Goal: Task Accomplishment & Management: Manage account settings

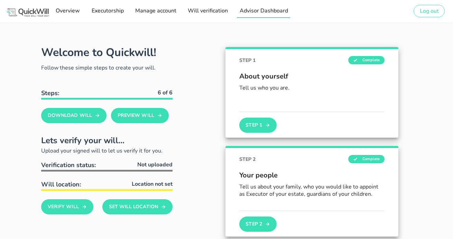
click at [262, 11] on span "Advisor Dashboard" at bounding box center [263, 11] width 49 height 8
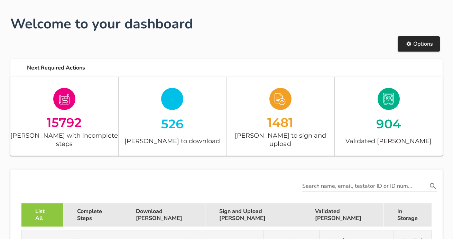
scroll to position [87, 0]
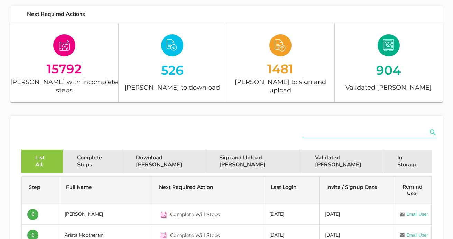
click at [310, 127] on input "text" at bounding box center [364, 132] width 125 height 11
paste input "rochelle@sterlingwealth.co.za"
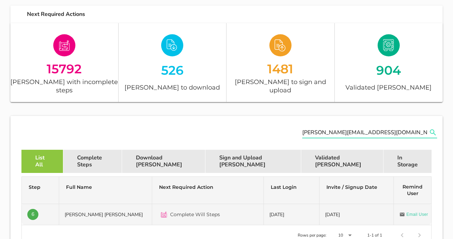
type input "rochelle@sterlingwealth.co.za"
click at [226, 209] on div "Complete Will Steps" at bounding box center [208, 214] width 100 height 17
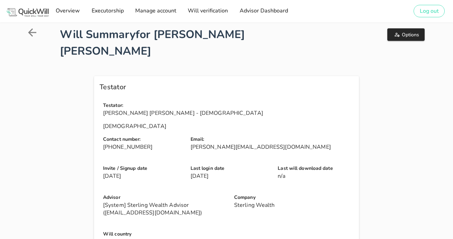
click at [32, 34] on icon at bounding box center [32, 32] width 12 height 12
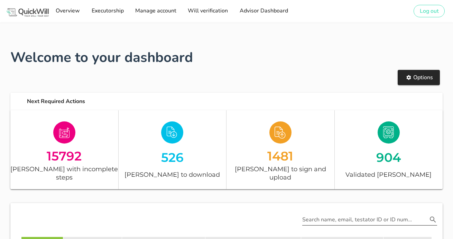
click at [317, 214] on input "Search name, email, testator ID or ID number" at bounding box center [364, 219] width 125 height 11
paste input "rochelle@sterlingwealth.co.za"
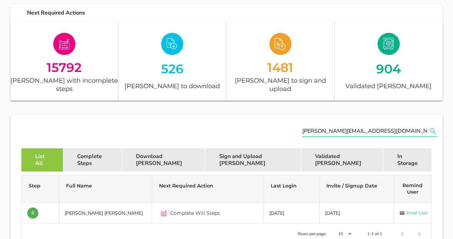
scroll to position [156, 0]
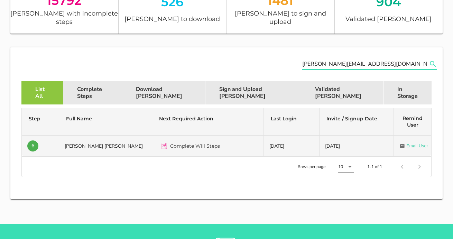
type input "rochelle@sterlingwealth.co.za"
click at [244, 142] on div "Complete Will Steps" at bounding box center [208, 146] width 100 height 17
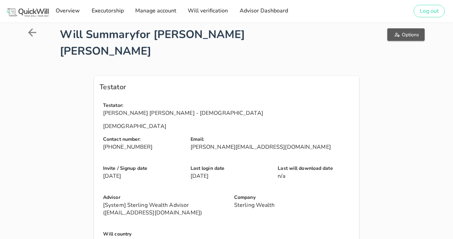
click at [397, 37] on icon "button" at bounding box center [397, 35] width 6 height 6
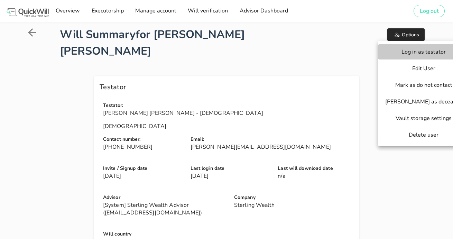
click at [401, 53] on span "Log in as testator" at bounding box center [423, 52] width 77 height 8
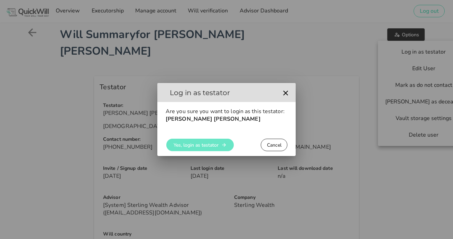
click at [199, 142] on span "Yes, login as testator" at bounding box center [195, 145] width 45 height 7
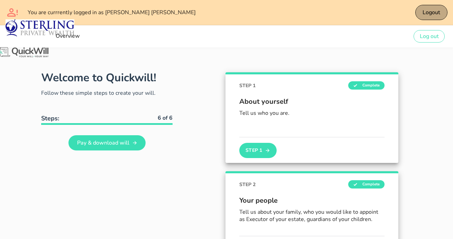
click at [424, 13] on span "Logout" at bounding box center [431, 13] width 18 height 8
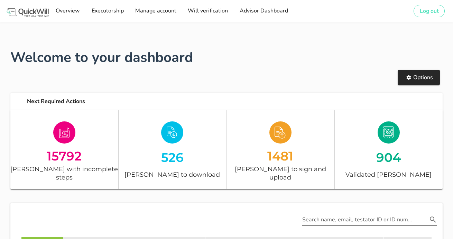
click at [395, 214] on input "Search name, email, testator ID or ID number" at bounding box center [364, 219] width 125 height 11
paste input "rochelle@sterlingwealth.co.za"
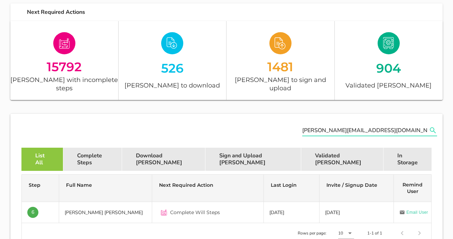
scroll to position [145, 0]
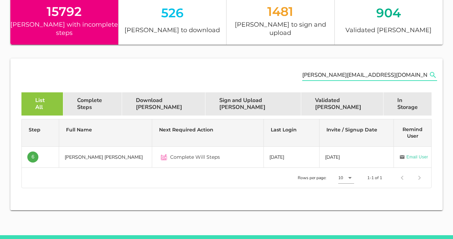
type input "rochelle@sterlingwealth.co.za"
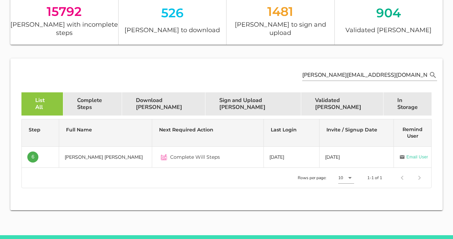
scroll to position [0, 0]
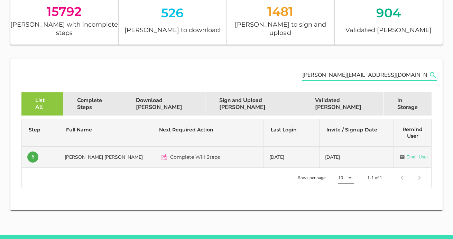
click at [140, 147] on td "Wilhelm Andre De Zwart" at bounding box center [105, 157] width 93 height 21
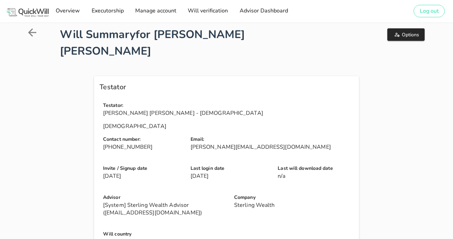
scroll to position [8, 0]
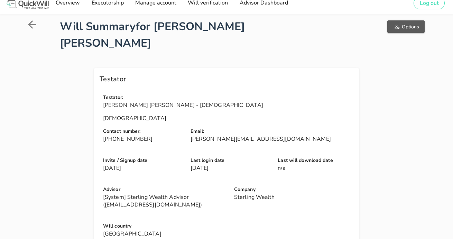
click at [398, 29] on icon "button" at bounding box center [397, 27] width 5 height 4
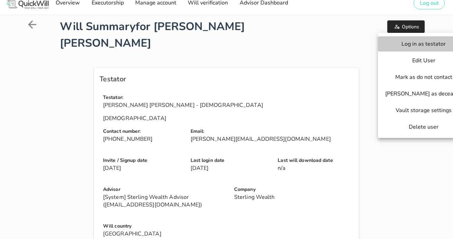
click at [399, 44] on span "Log in as testator" at bounding box center [423, 44] width 77 height 8
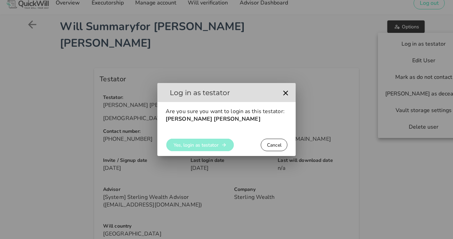
click at [187, 148] on span "Yes, login as testator" at bounding box center [195, 145] width 45 height 7
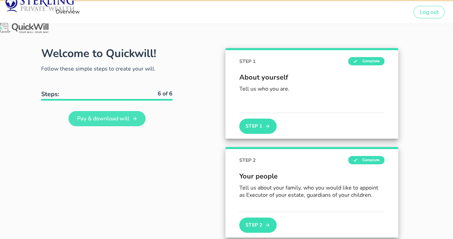
scroll to position [25, 0]
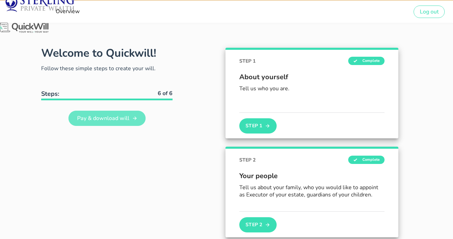
click at [111, 117] on span "Pay & download will" at bounding box center [102, 118] width 53 height 8
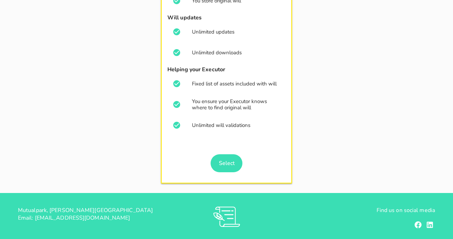
scroll to position [181, 0]
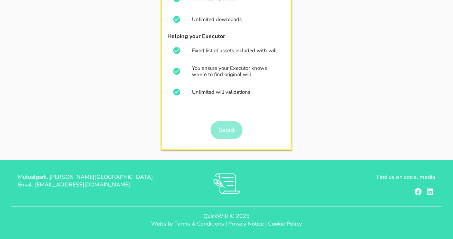
click at [216, 127] on span "Select" at bounding box center [226, 130] width 26 height 8
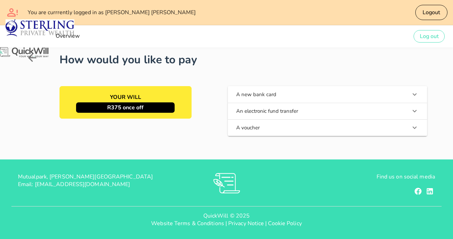
click at [152, 108] on p "R375 once off" at bounding box center [125, 107] width 99 height 10
click at [32, 57] on img at bounding box center [23, 52] width 54 height 13
click at [30, 57] on img at bounding box center [23, 52] width 54 height 13
click at [35, 59] on icon at bounding box center [32, 58] width 12 height 12
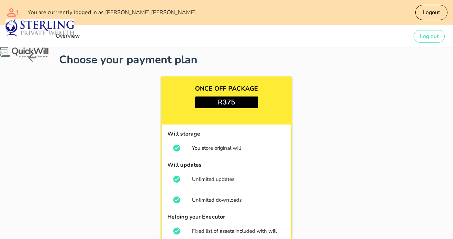
click at [35, 59] on icon at bounding box center [32, 58] width 12 height 12
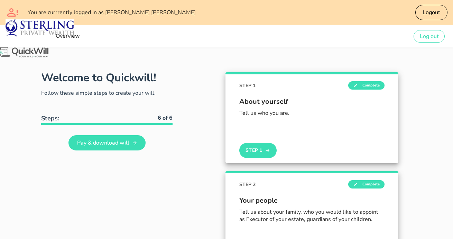
click at [432, 3] on div "Logout" at bounding box center [385, 12] width 131 height 19
click at [426, 12] on span "Logout" at bounding box center [431, 13] width 18 height 8
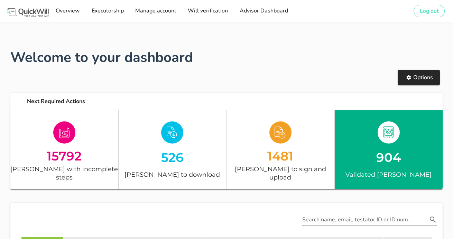
scroll to position [57, 0]
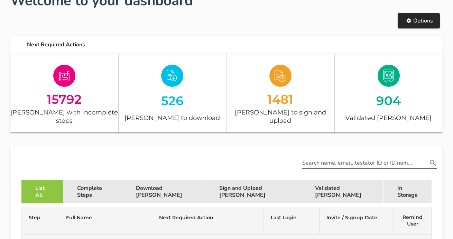
click at [326, 157] on input "Search name, email, testator ID or ID number" at bounding box center [364, 162] width 125 height 11
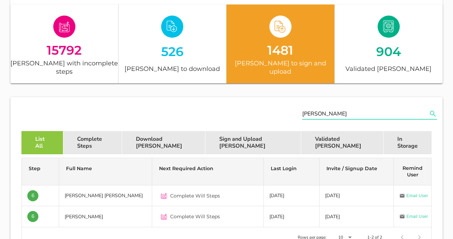
scroll to position [120, 0]
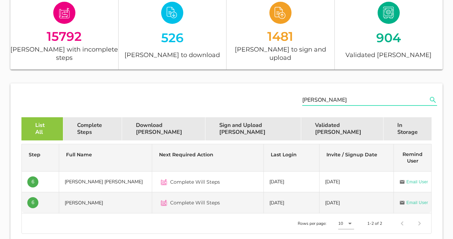
type input "de zwart"
click at [147, 194] on td "Susan Dianne De Zwart" at bounding box center [105, 202] width 93 height 21
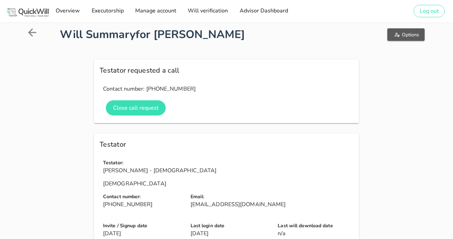
click at [404, 36] on span "Options" at bounding box center [406, 34] width 26 height 7
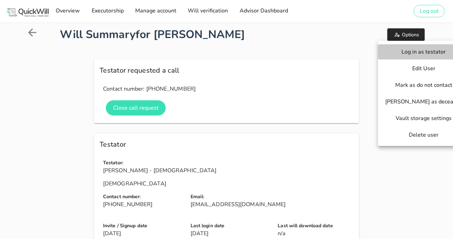
click at [410, 55] on span "Log in as testator" at bounding box center [423, 52] width 77 height 8
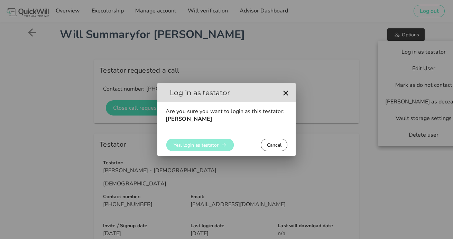
click at [226, 142] on icon "button" at bounding box center [224, 145] width 6 height 6
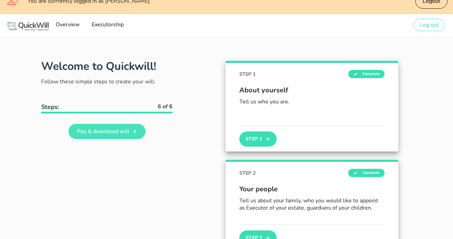
scroll to position [12, 0]
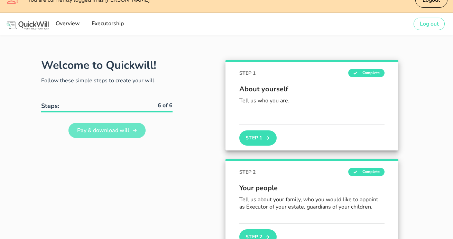
click at [116, 128] on span "Pay & download will" at bounding box center [102, 131] width 53 height 8
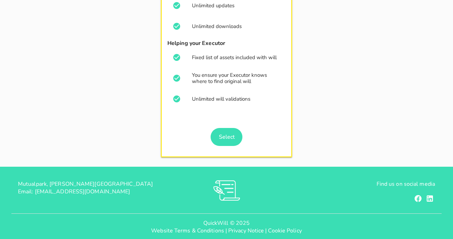
scroll to position [174, 0]
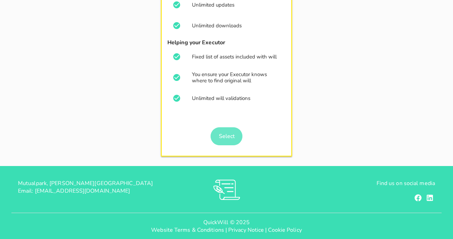
click at [240, 137] on link "Select" at bounding box center [227, 136] width 32 height 18
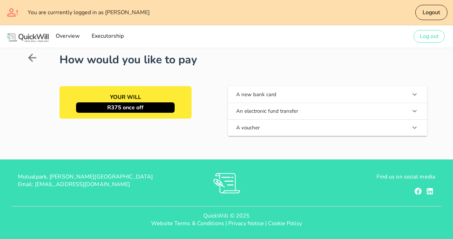
click at [177, 106] on div "YOUR WILL R375 once off" at bounding box center [125, 102] width 132 height 33
click at [32, 58] on icon at bounding box center [32, 58] width 8 height 8
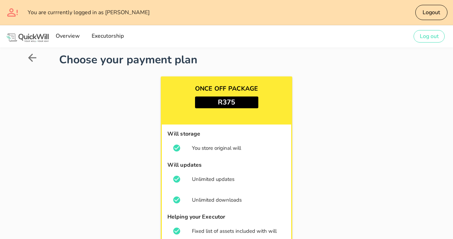
click at [32, 58] on icon at bounding box center [32, 58] width 8 height 8
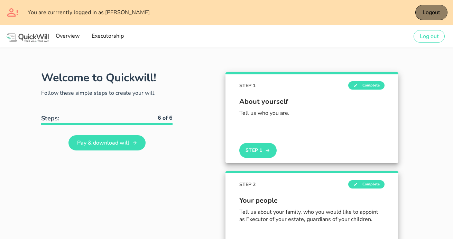
click at [429, 16] on span "Logout" at bounding box center [431, 13] width 18 height 8
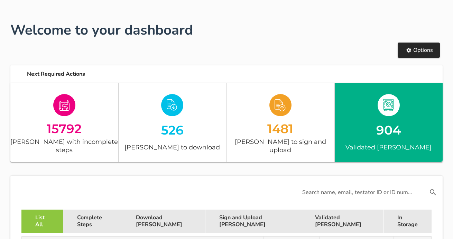
scroll to position [57, 0]
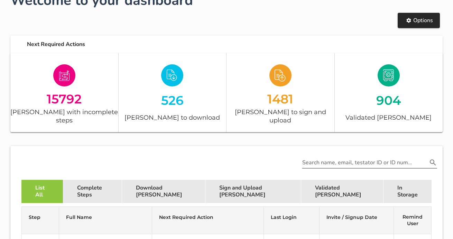
click at [345, 157] on input "Search name, email, testator ID or ID number" at bounding box center [364, 162] width 125 height 11
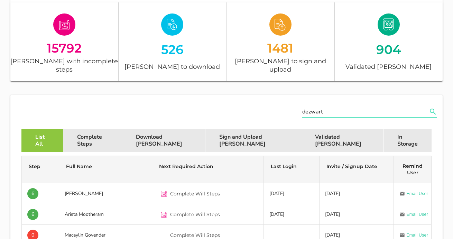
scroll to position [152, 0]
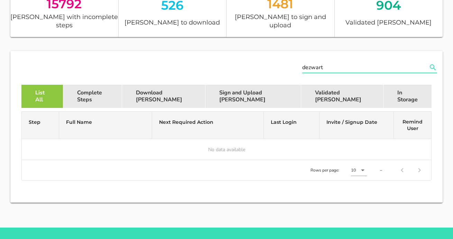
click at [310, 62] on input "dezwart" at bounding box center [364, 67] width 125 height 11
click at [312, 62] on input "dewart" at bounding box center [364, 67] width 125 height 11
click at [309, 62] on input "dezwart" at bounding box center [364, 67] width 125 height 11
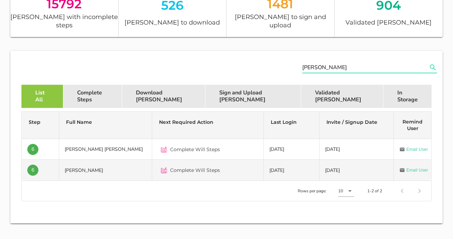
type input "de zwart"
click at [125, 165] on td "Susan Dianne De Zwart" at bounding box center [105, 170] width 93 height 21
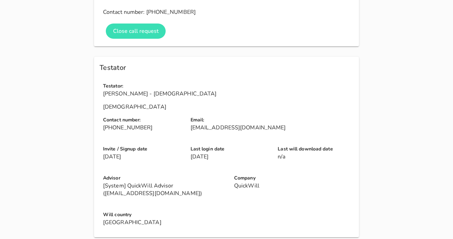
scroll to position [143, 0]
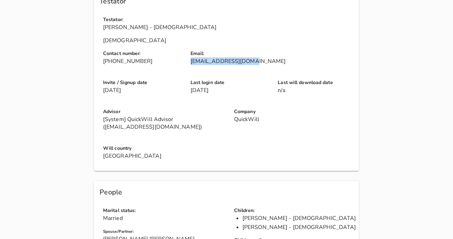
drag, startPoint x: 190, startPoint y: 62, endPoint x: 187, endPoint y: 61, distance: 3.7
click at [187, 61] on div "Email: rdtmrvines@gmail.com" at bounding box center [273, 60] width 175 height 29
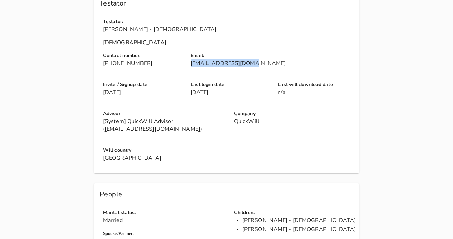
scroll to position [133, 0]
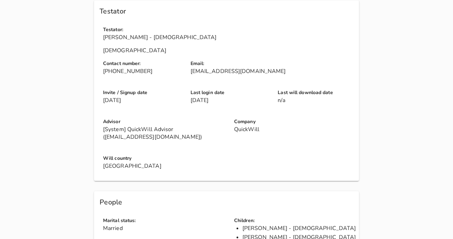
click at [200, 135] on p "[System] QuickWill Advisor (company.advisor+company_24@next176.com)" at bounding box center [164, 133] width 123 height 15
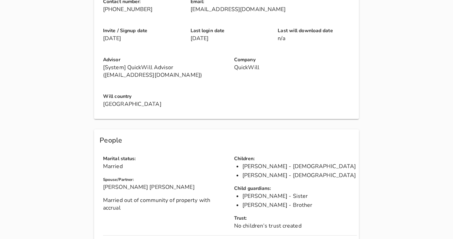
scroll to position [345, 0]
